Goal: Find specific page/section: Find specific page/section

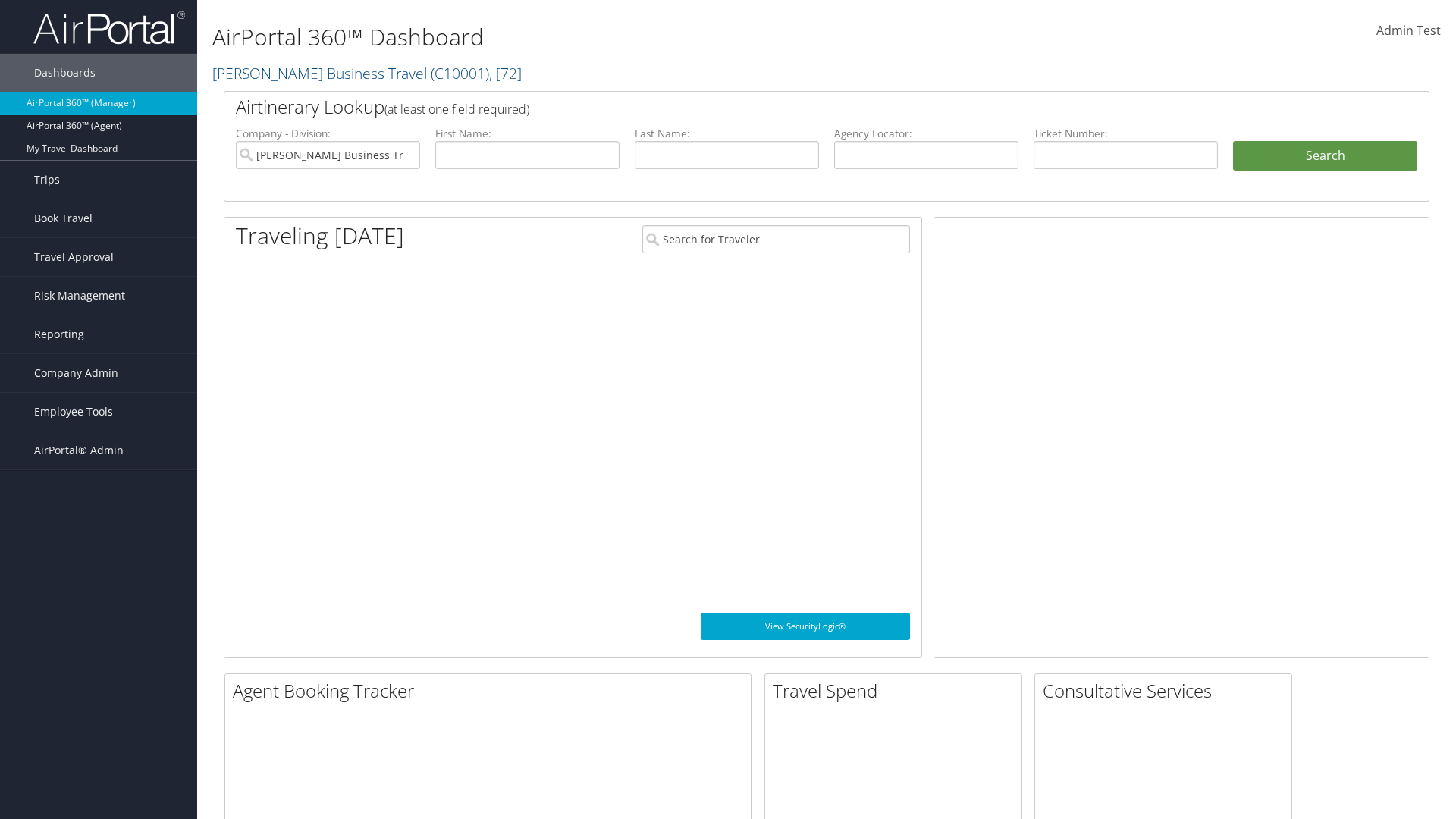
click at [99, 373] on span "Company Admin" at bounding box center [76, 372] width 84 height 38
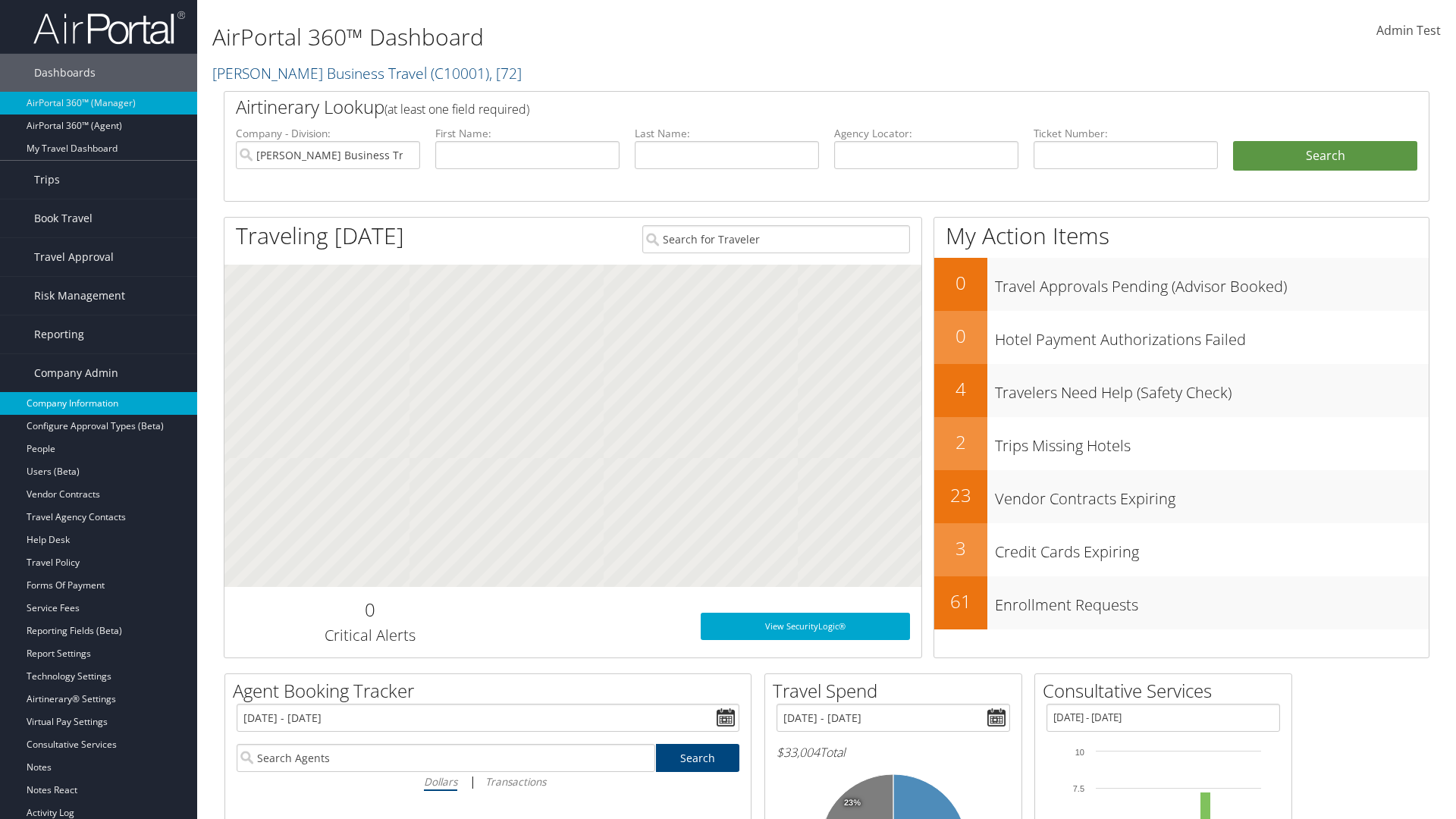
click at [99, 403] on link "Company Information" at bounding box center [99, 403] width 197 height 23
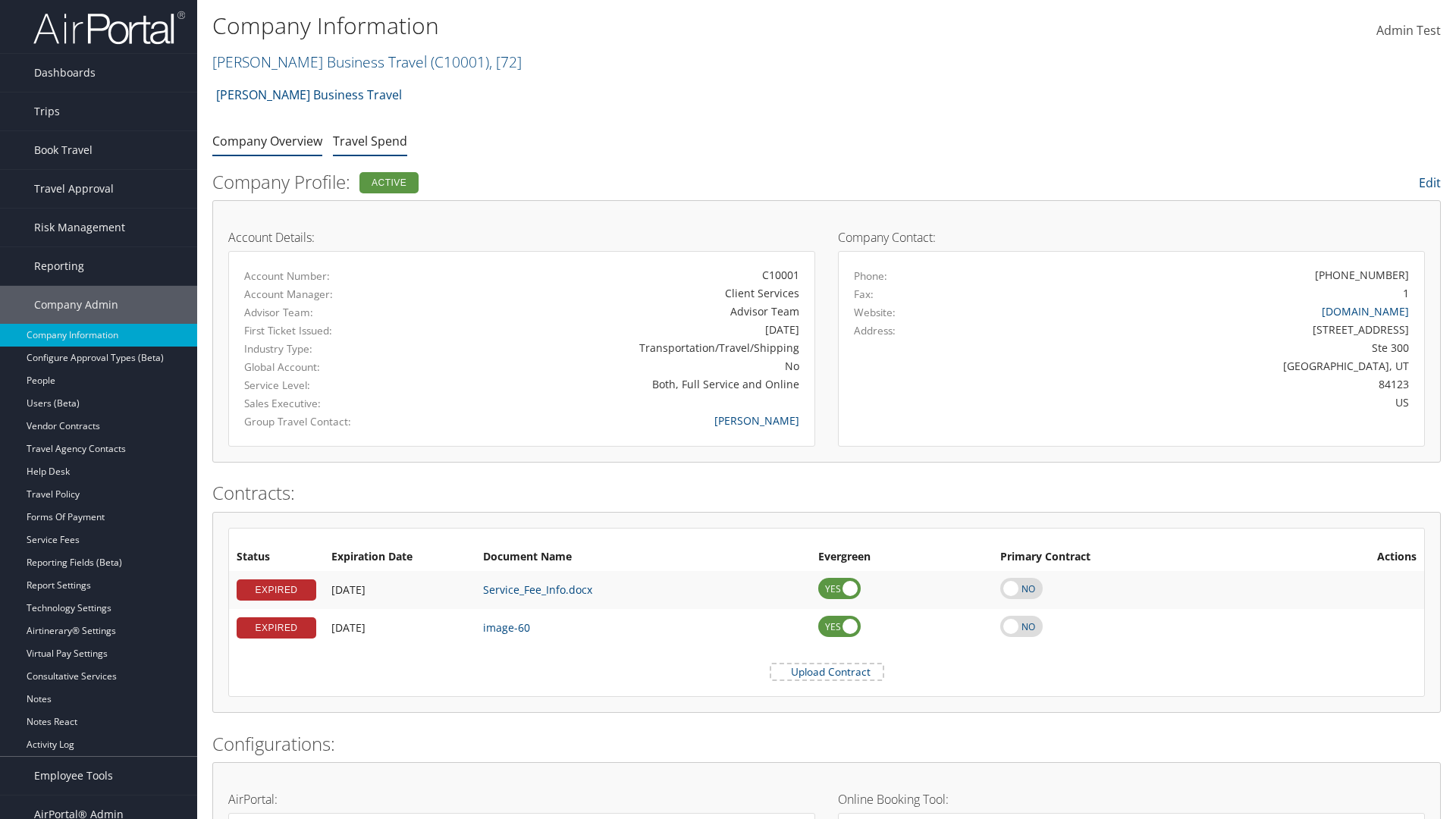
click at [370, 140] on link "Travel Spend" at bounding box center [370, 140] width 74 height 17
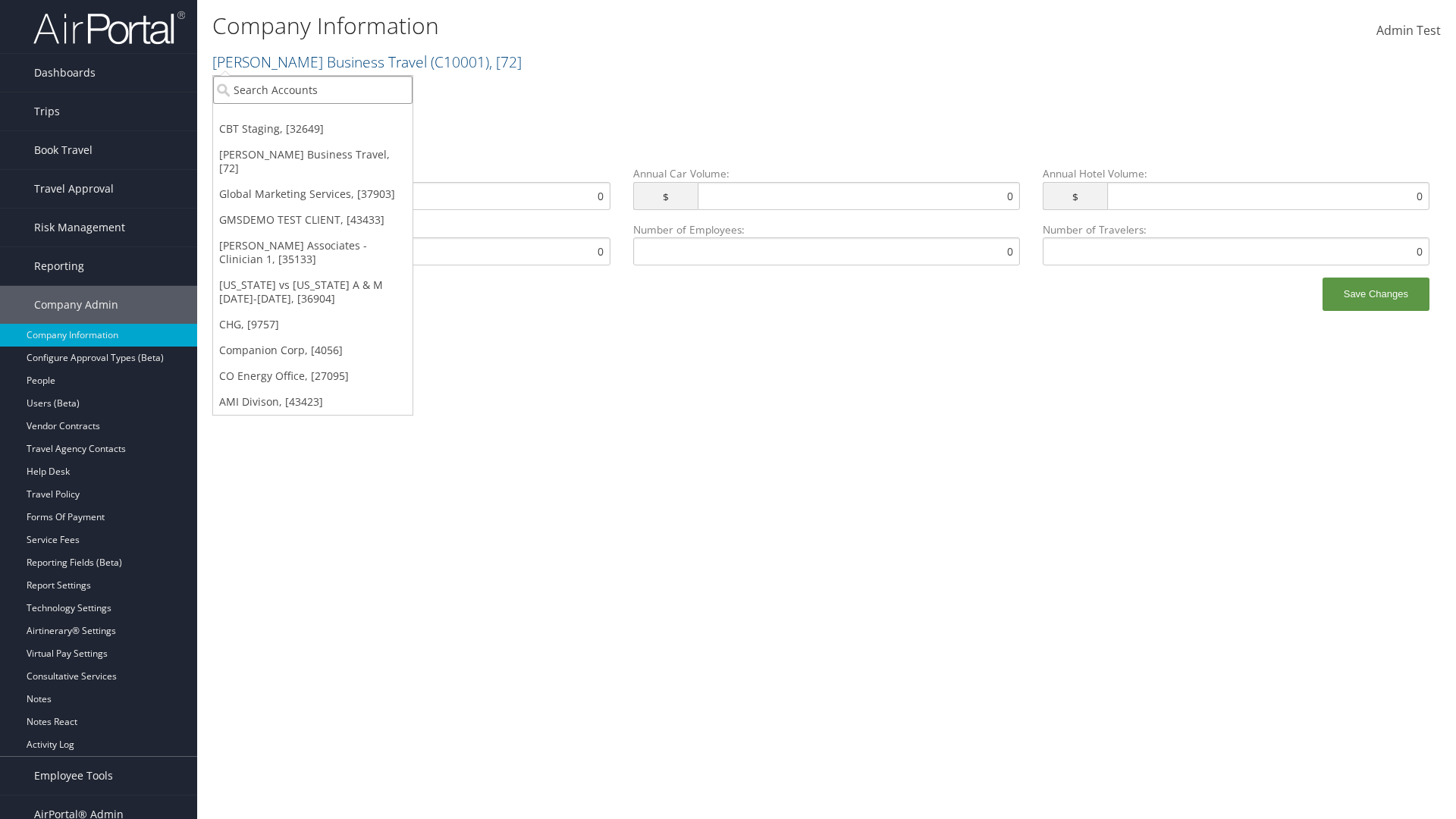
click at [312, 90] on input "search" at bounding box center [312, 90] width 200 height 28
type input "Global Marketing Services"
click at [327, 118] on div "Global Marketing Services (301946), [37903]" at bounding box center [327, 118] width 244 height 14
